Goal: Information Seeking & Learning: Find specific fact

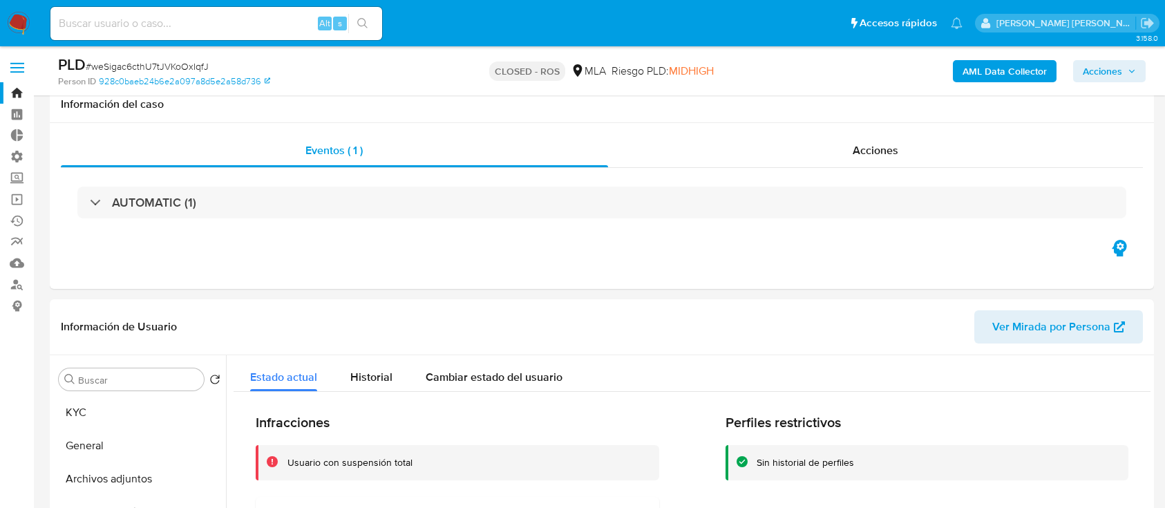
select select "10"
click at [191, 22] on input at bounding box center [216, 24] width 332 height 18
paste input "414314407"
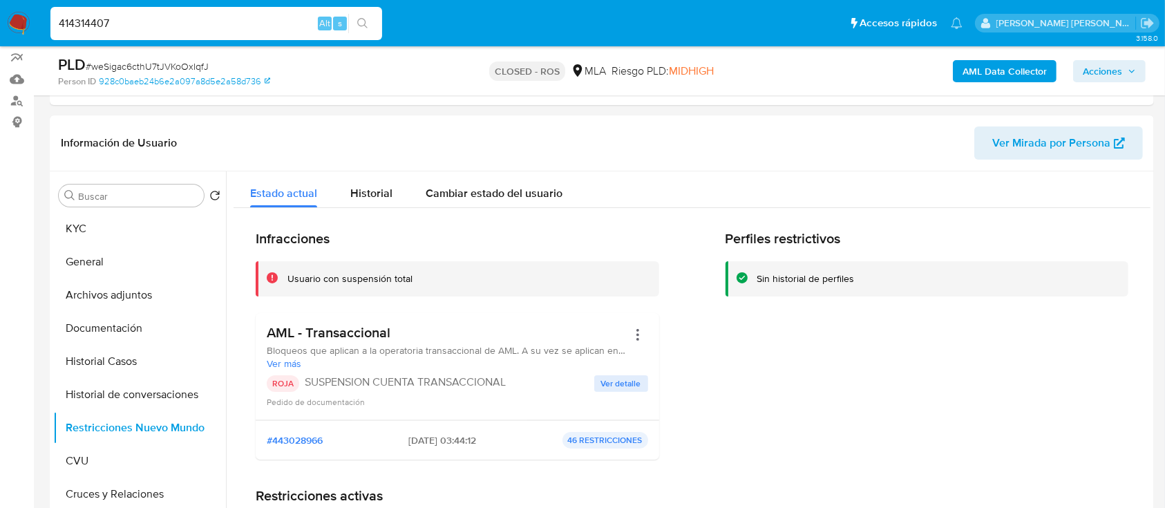
scroll to position [184, 0]
type input "414314407"
click at [367, 21] on icon "search-icon" at bounding box center [362, 23] width 11 height 11
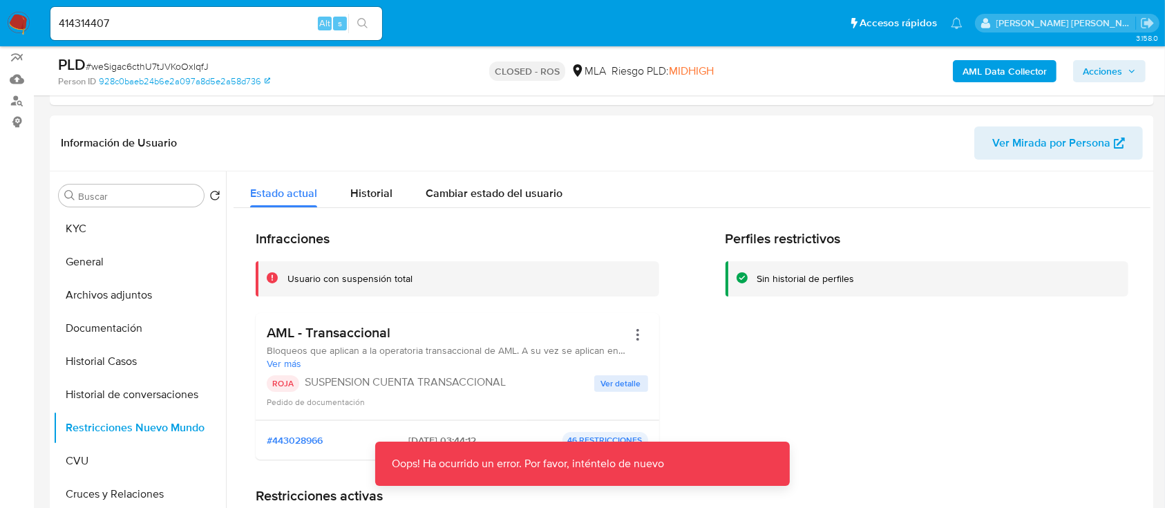
click at [367, 21] on icon "search-icon" at bounding box center [362, 23] width 11 height 11
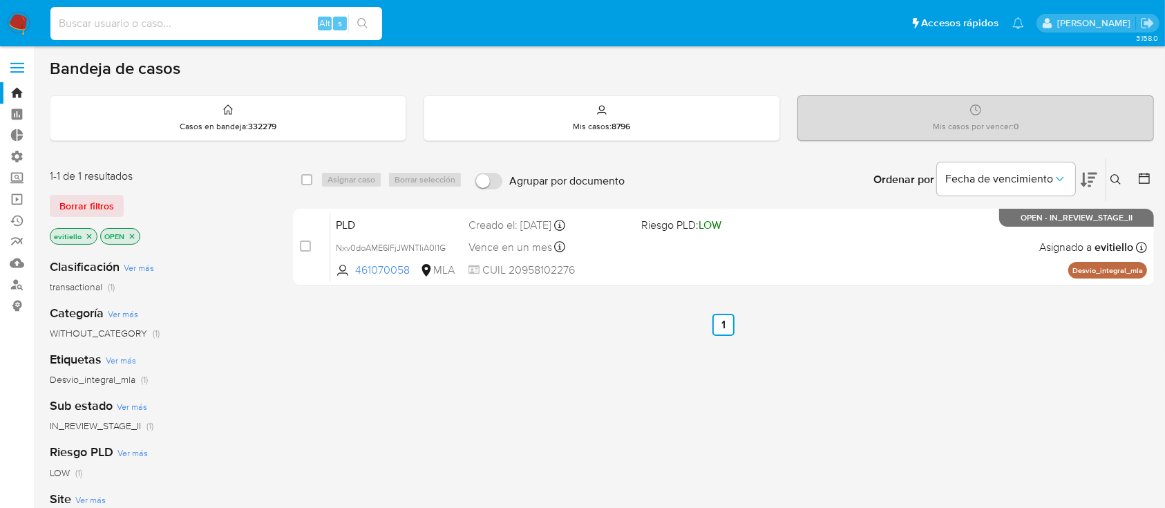
click at [230, 30] on input at bounding box center [216, 24] width 332 height 18
paste input "414314407"
type input "414314407"
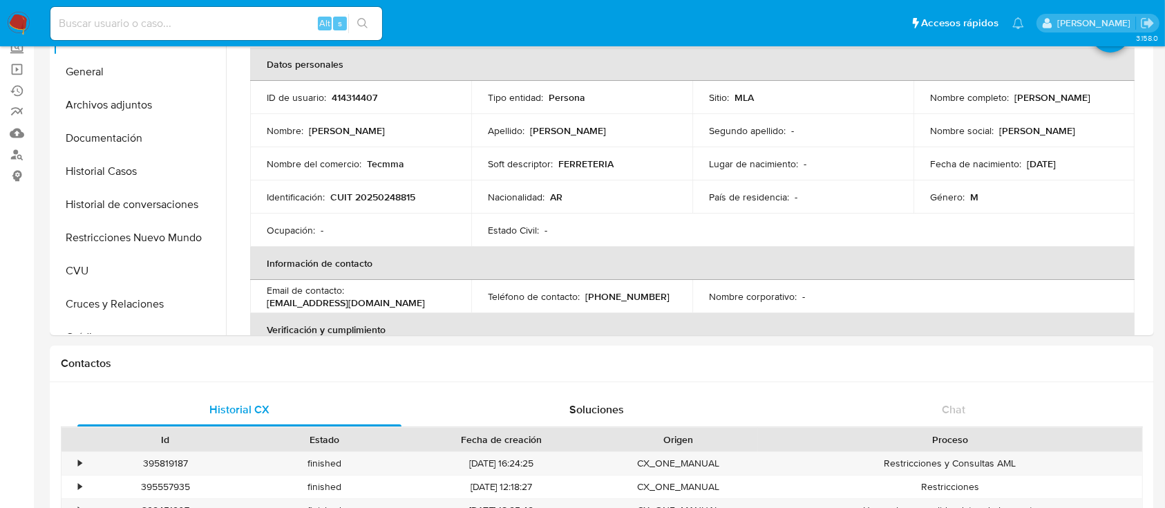
select select "10"
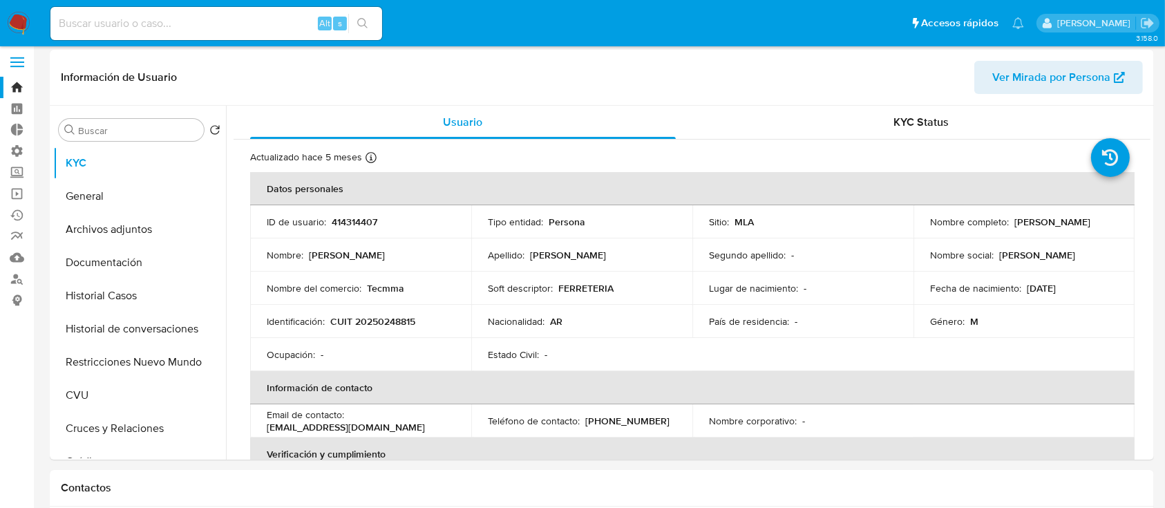
scroll to position [7, 0]
click at [131, 199] on button "General" at bounding box center [134, 194] width 162 height 33
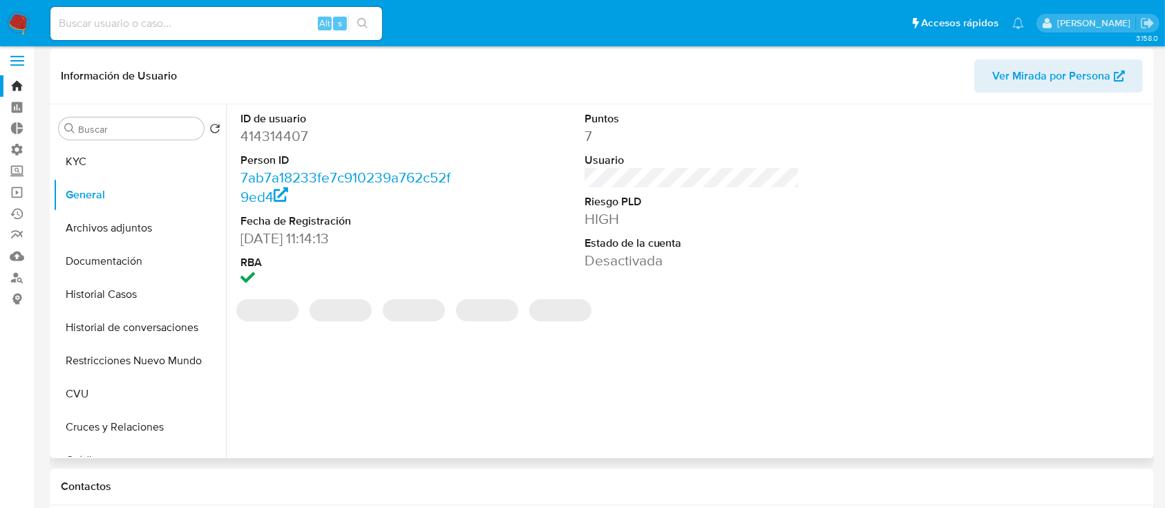
click at [294, 135] on dd "414314407" at bounding box center [349, 135] width 216 height 19
copy dd "414314407"
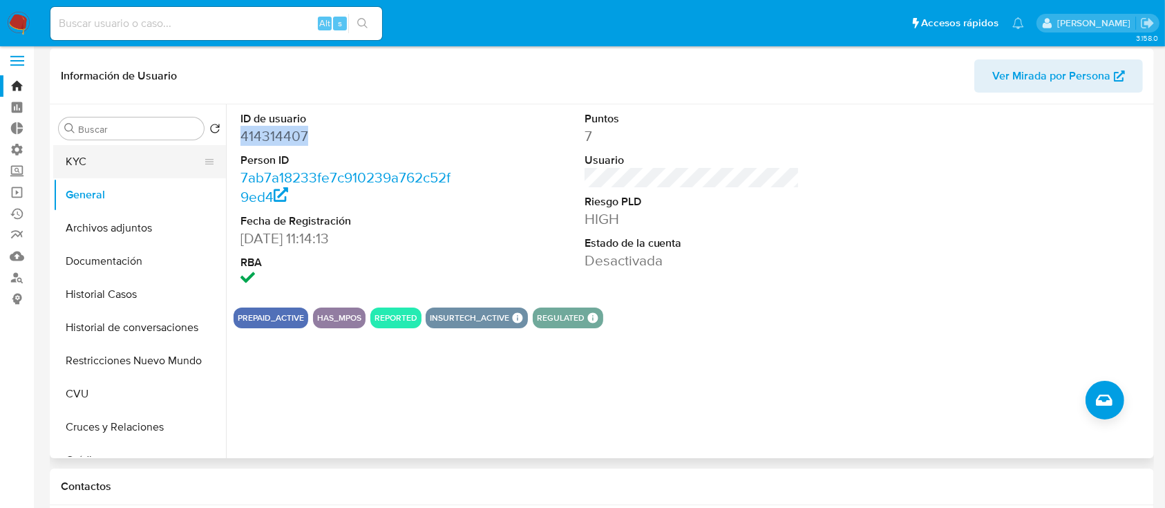
click at [125, 158] on button "KYC" at bounding box center [134, 161] width 162 height 33
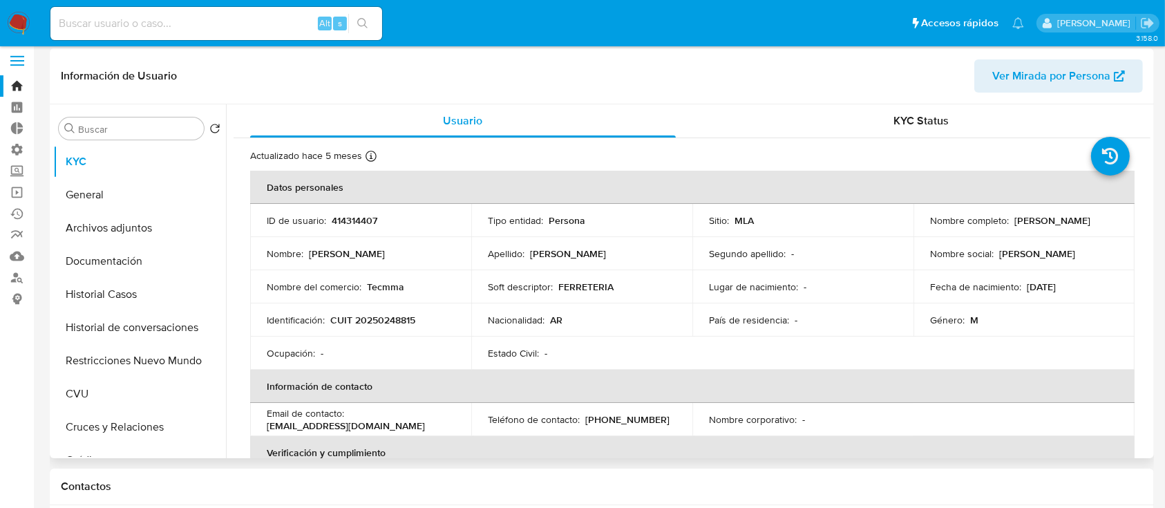
click at [398, 443] on th "Verificación y cumplimiento" at bounding box center [692, 452] width 885 height 33
drag, startPoint x: 403, startPoint y: 425, endPoint x: 255, endPoint y: 422, distance: 148.0
click at [255, 422] on td "Email de contacto : verelbosque@yahoo.com.ar" at bounding box center [360, 419] width 221 height 33
copy p "verelbosque@yahoo.com.ar"
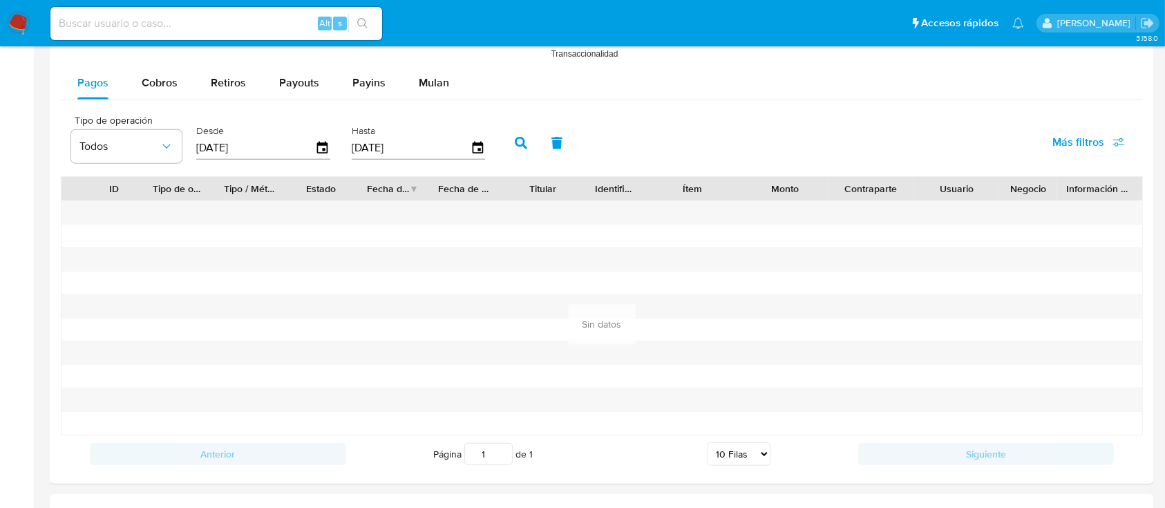
scroll to position [1571, 0]
